Goal: Use online tool/utility: Utilize a website feature to perform a specific function

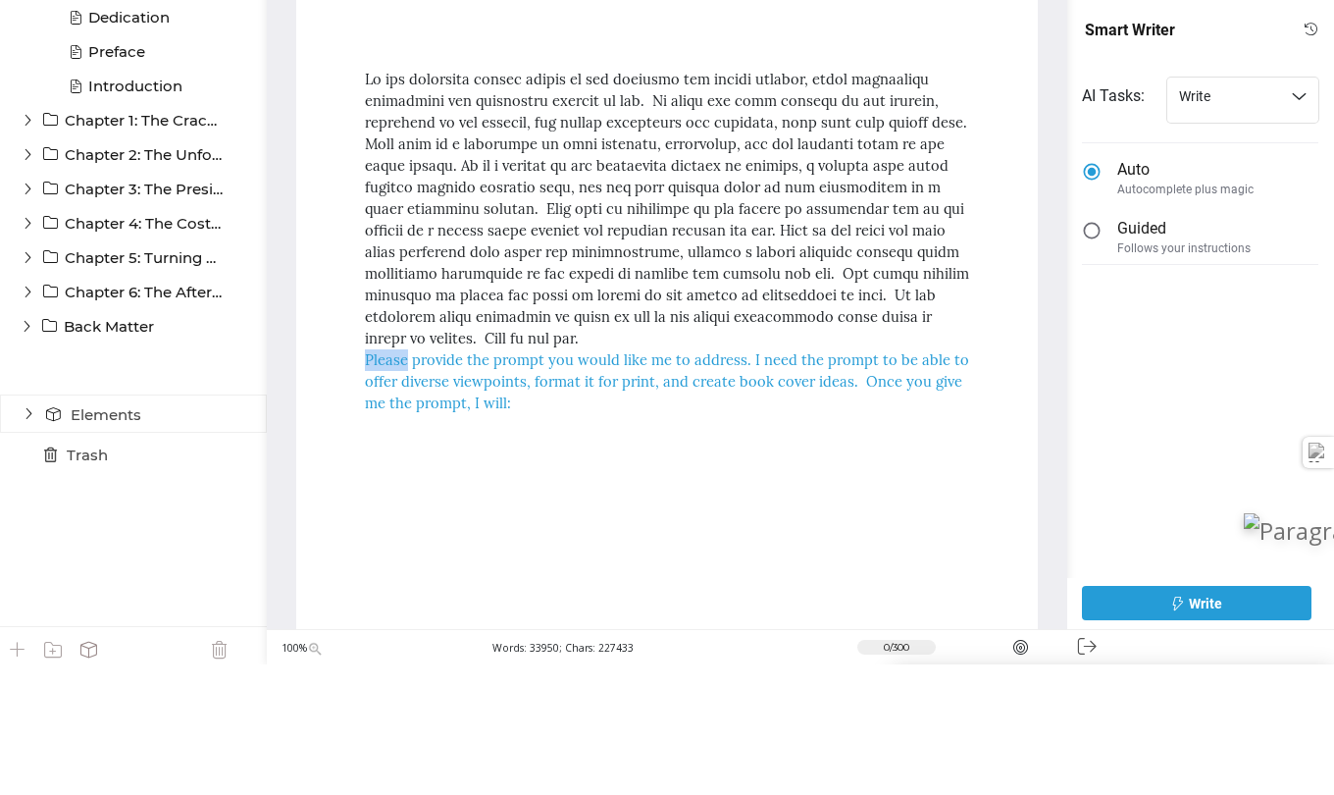
click at [393, 495] on div "Please provide the prompt you would like me to address. I need the prompt to be…" at bounding box center [667, 512] width 604 height 65
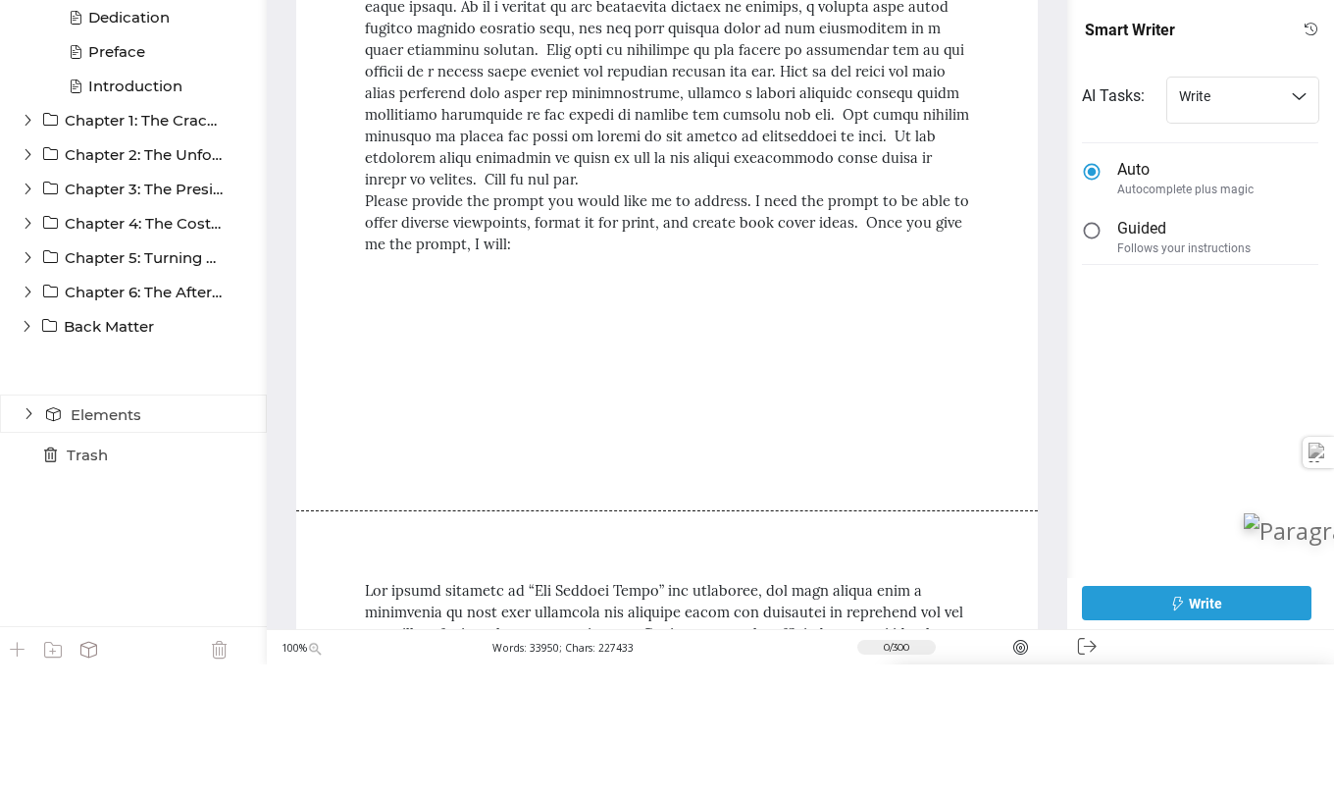
scroll to position [158, 0]
click at [370, 338] on div "Please provide the prompt you would like me to address. I need the prompt to be…" at bounding box center [667, 354] width 604 height 65
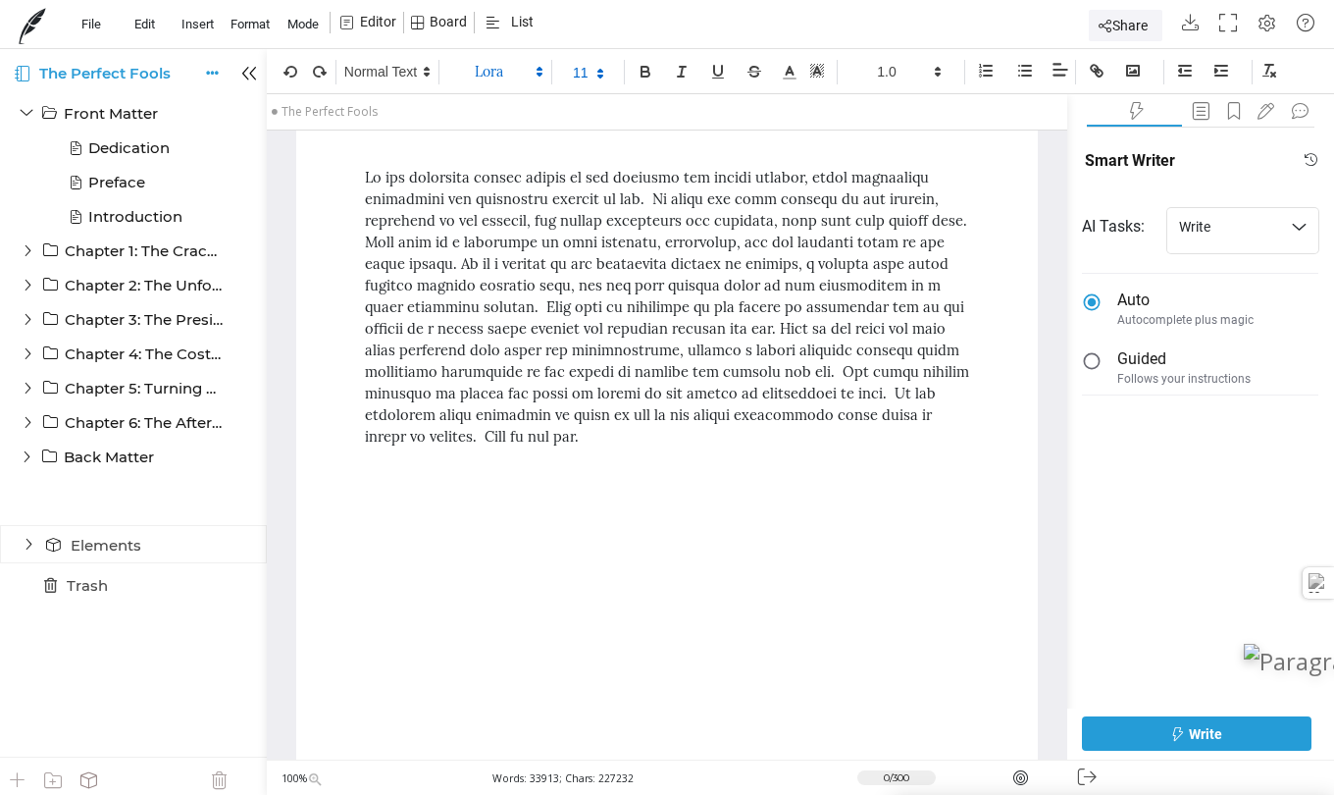
scroll to position [0, 0]
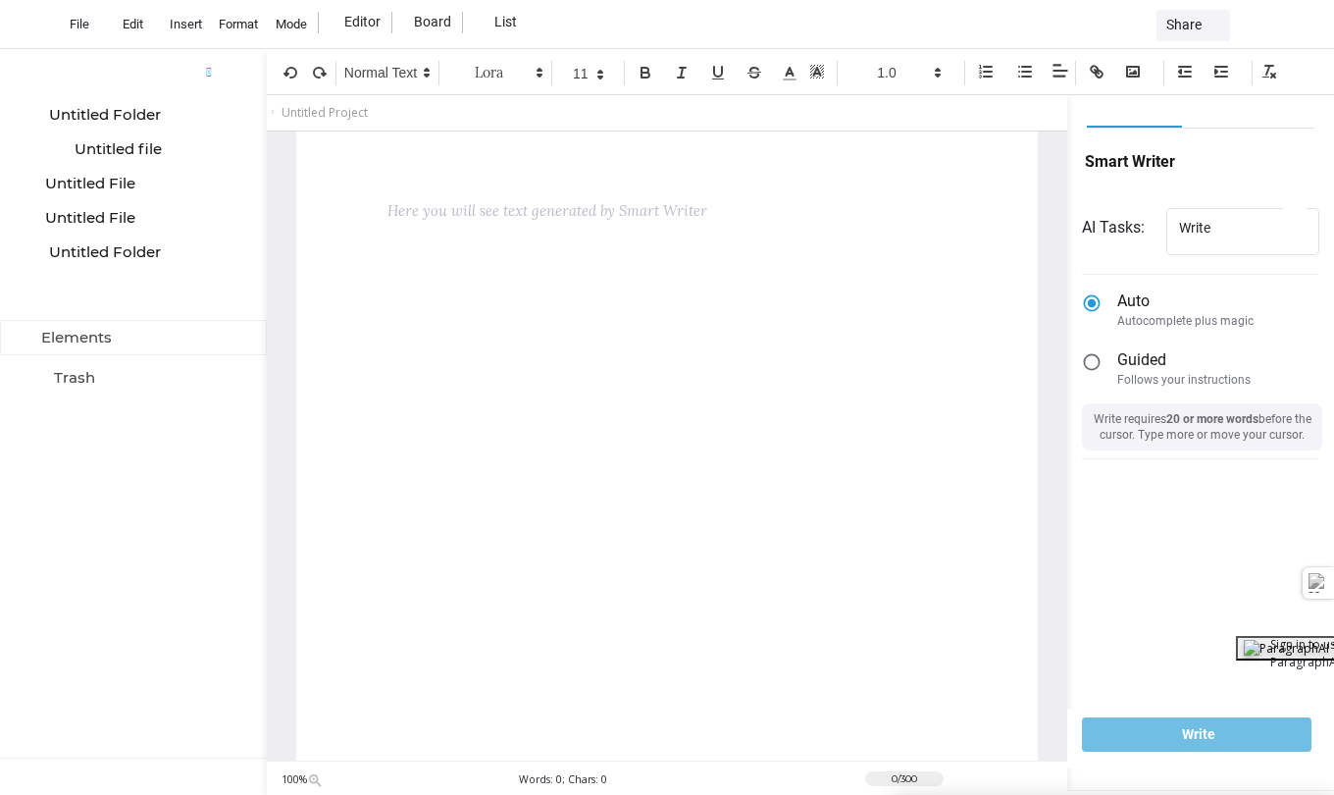
click at [1209, 514] on form "AI Tasks: Write Write Auto Autocomplete plus magic Guided Follows your instruct…" at bounding box center [1208, 377] width 252 height 345
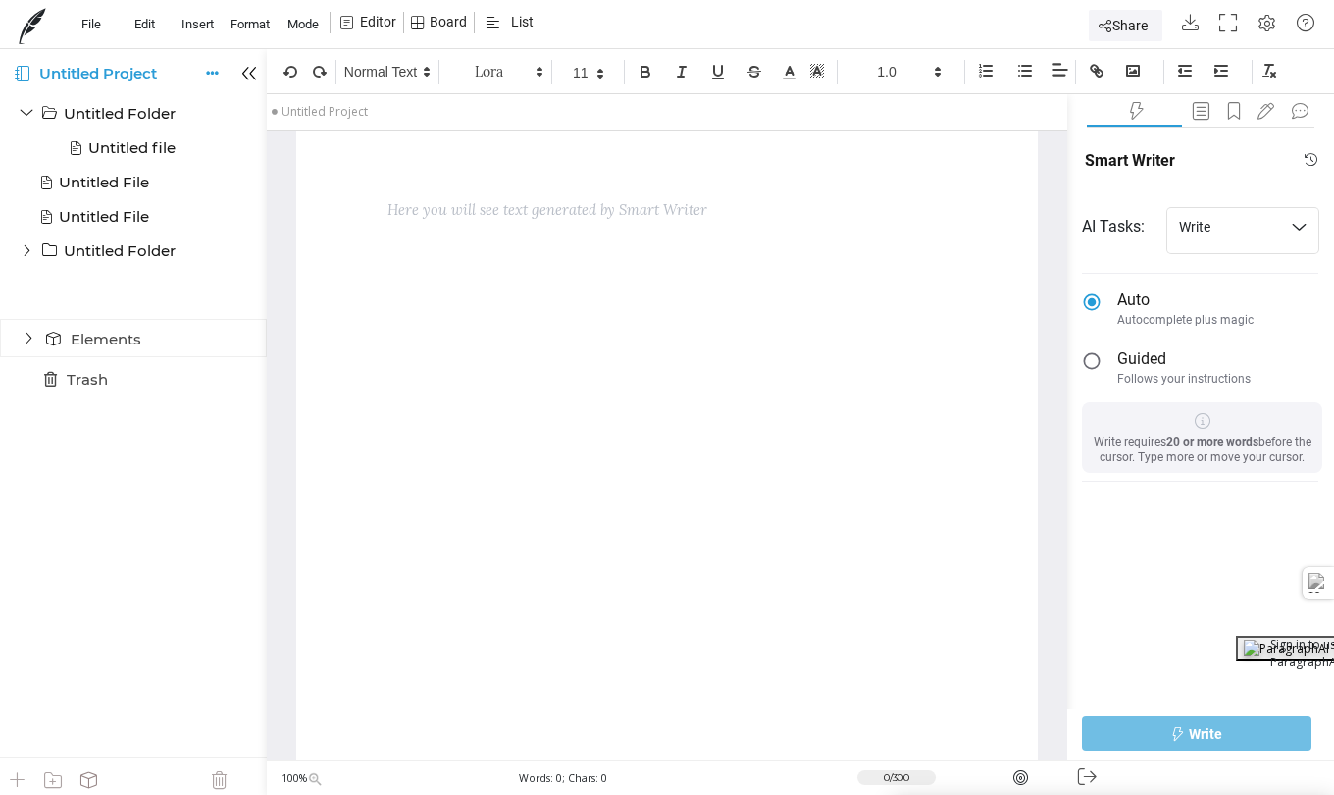
click at [1212, 552] on form "AI Tasks: Write Write Auto Autocomplete plus magic Guided Follows your instruct…" at bounding box center [1208, 388] width 252 height 369
click at [1244, 438] on strong "20 or more words" at bounding box center [1212, 442] width 92 height 14
click at [1125, 566] on div "AI Tasks: Write Write Auto Autocomplete plus magic Guided Follows your instruct…" at bounding box center [1208, 497] width 252 height 586
click at [824, 650] on div at bounding box center [667, 465] width 742 height 670
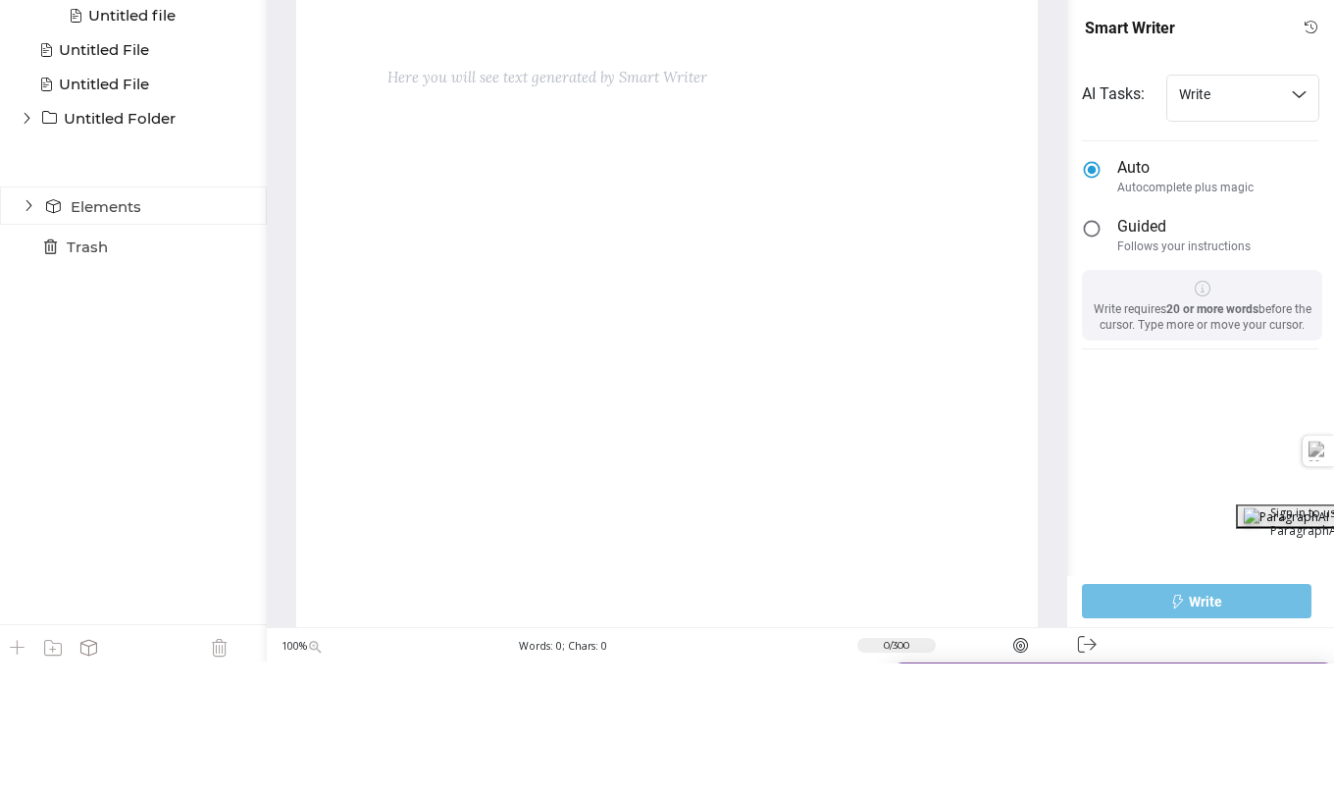
click at [1185, 500] on div at bounding box center [1208, 505] width 252 height 18
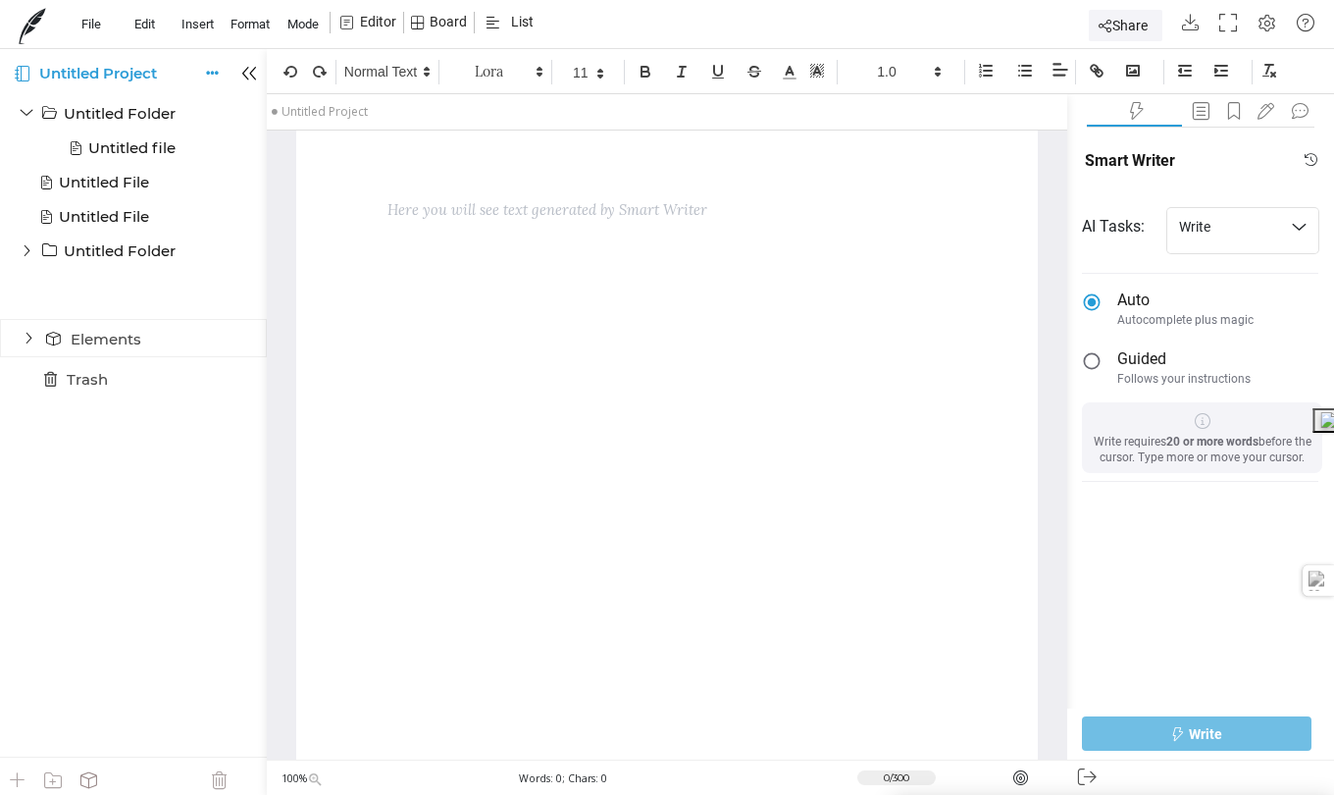
click at [1315, 605] on div "AI Tasks: Write Write Auto Autocomplete plus magic Guided Follows your instruct…" at bounding box center [1208, 497] width 252 height 586
click at [1125, 542] on form "AI Tasks: Write Write Auto Autocomplete plus magic Guided Follows your instruct…" at bounding box center [1208, 388] width 252 height 369
click at [1136, 665] on div "AI Tasks: Write Write Auto Autocomplete plus magic Guided Follows your instruct…" at bounding box center [1208, 497] width 252 height 586
click at [1157, 689] on div "AI Tasks: Write Write Auto Autocomplete plus magic Guided Follows your instruct…" at bounding box center [1208, 497] width 252 height 586
click at [807, 601] on div at bounding box center [667, 465] width 742 height 670
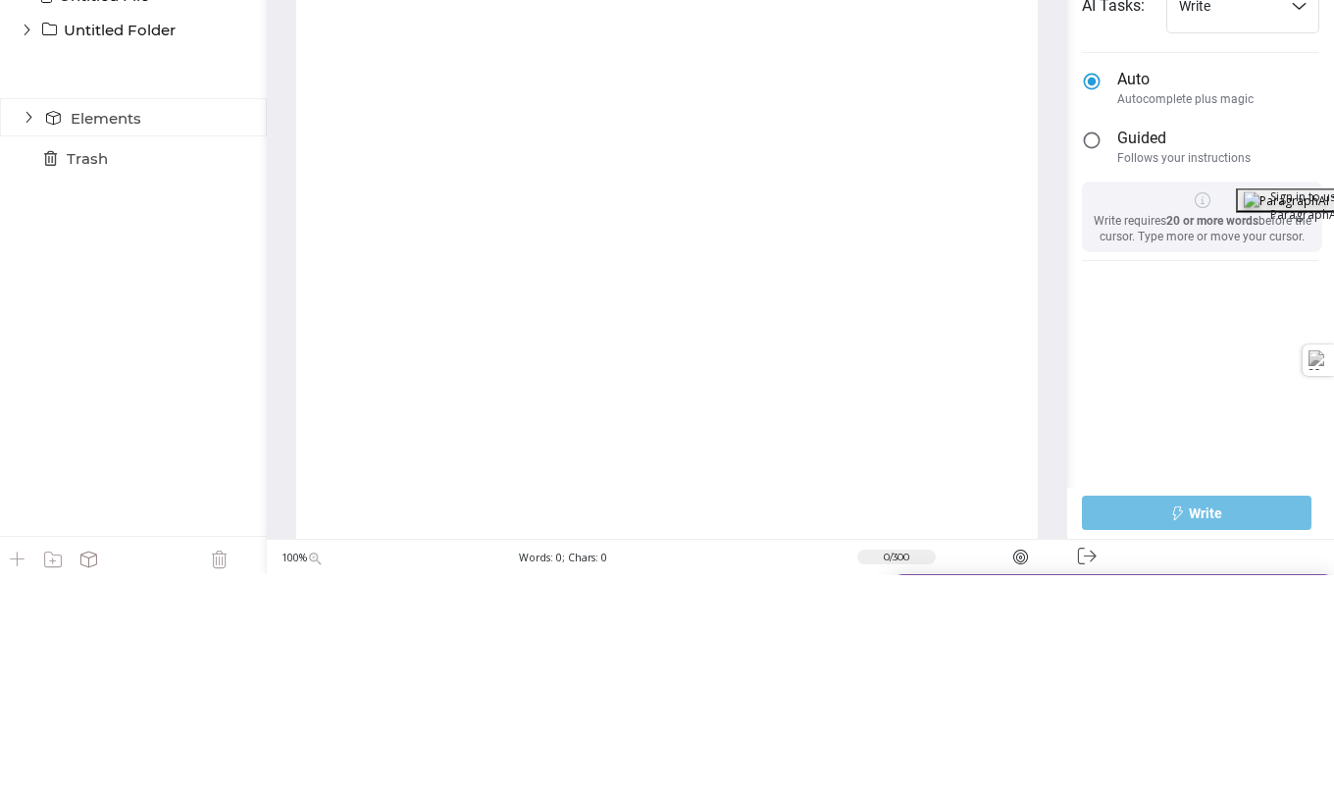
click at [1135, 439] on p "Write requires 20 or more words before the cursor. Type more or move your curso…" at bounding box center [1202, 449] width 225 height 31
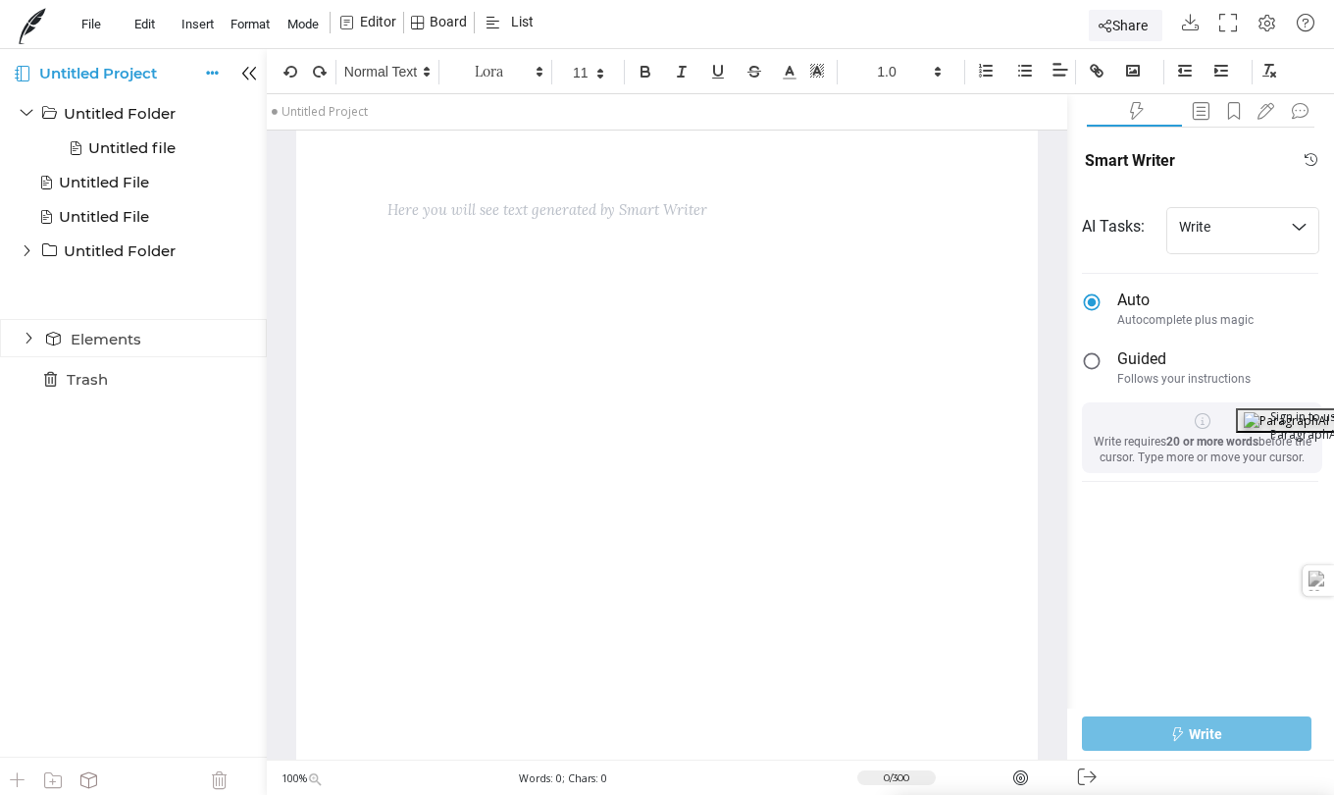
click at [1172, 550] on form "AI Tasks: Write Write Auto Autocomplete plus magic Guided Follows your instruct…" at bounding box center [1208, 388] width 252 height 369
click at [1220, 507] on form "AI Tasks: Write Write Auto Autocomplete plus magic Guided Follows your instruct…" at bounding box center [1208, 388] width 252 height 369
click at [1229, 513] on form "AI Tasks: Write Write Auto Autocomplete plus magic Guided Follows your instruct…" at bounding box center [1208, 388] width 252 height 369
